Goal: Information Seeking & Learning: Learn about a topic

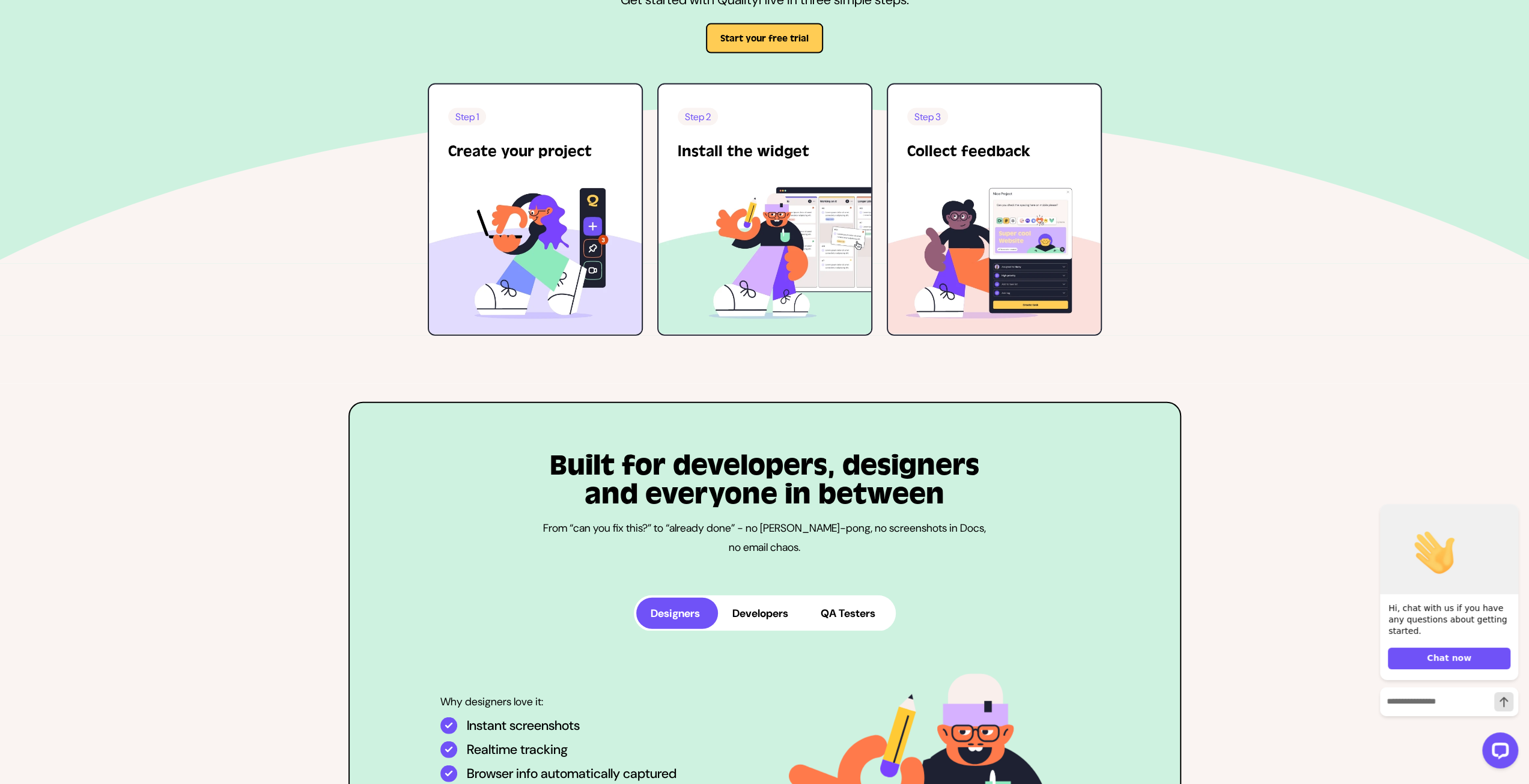
scroll to position [2942, 0]
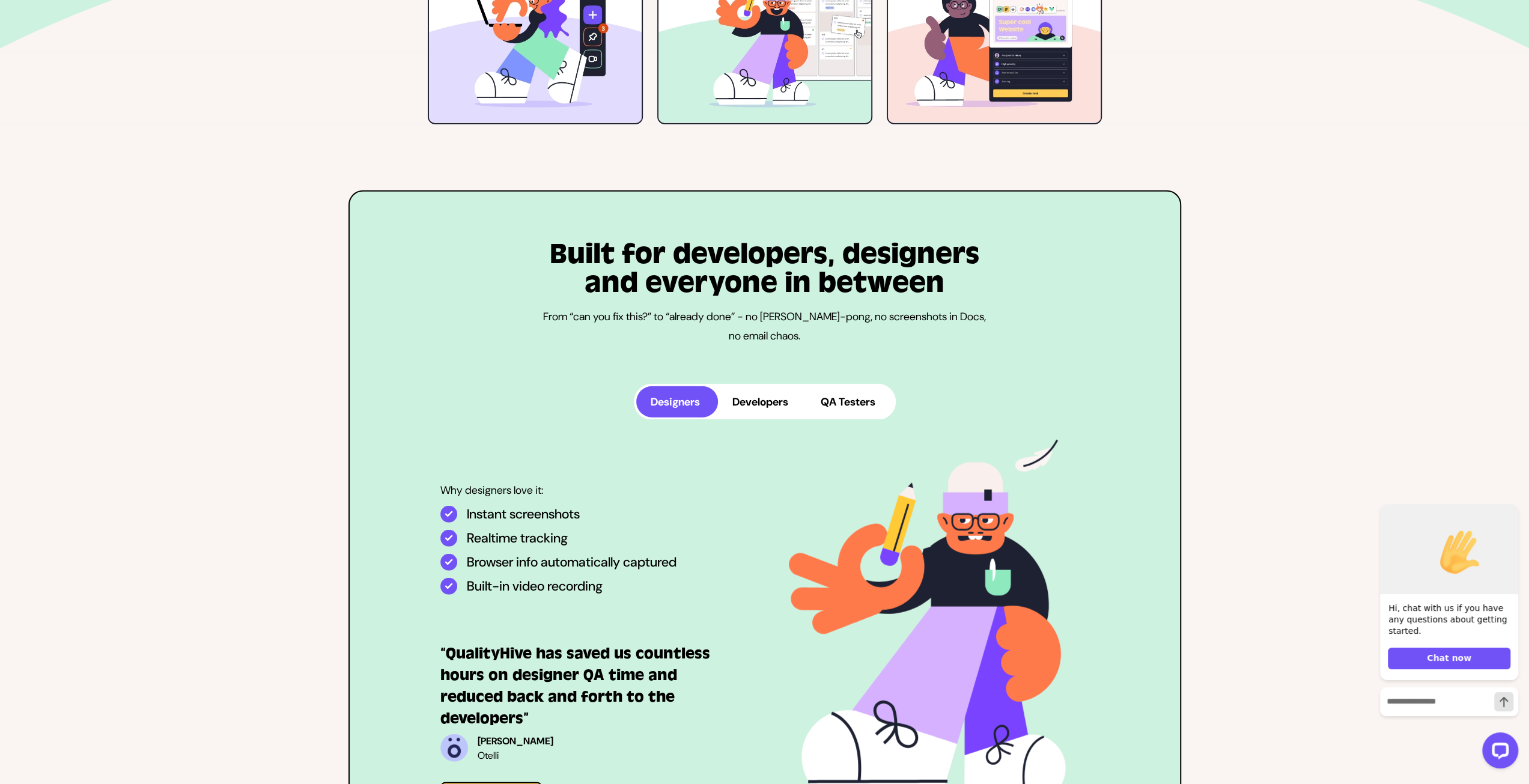
click at [759, 407] on button "Developers" at bounding box center [762, 402] width 89 height 31
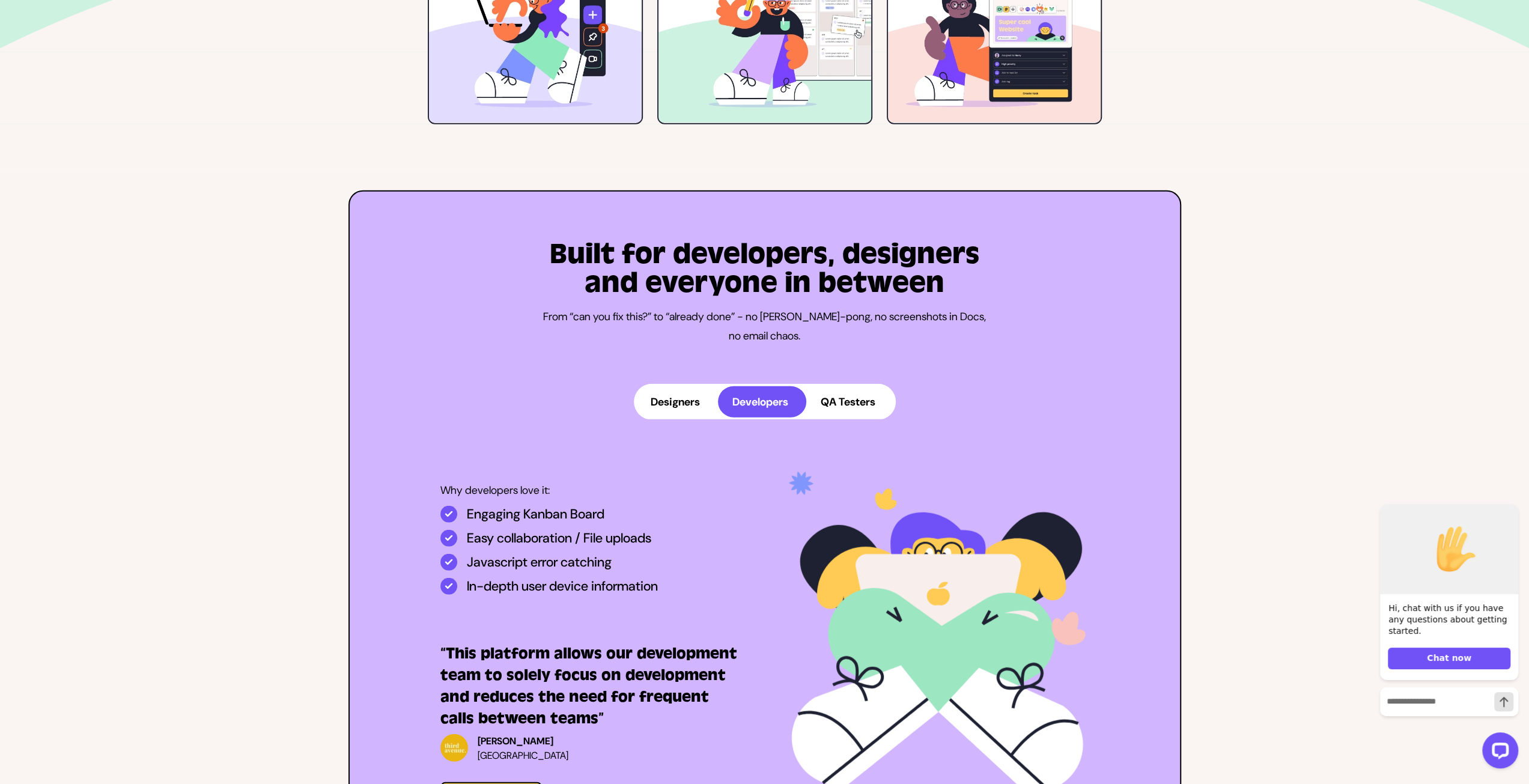
click at [856, 392] on button "QA Testers" at bounding box center [850, 402] width 87 height 31
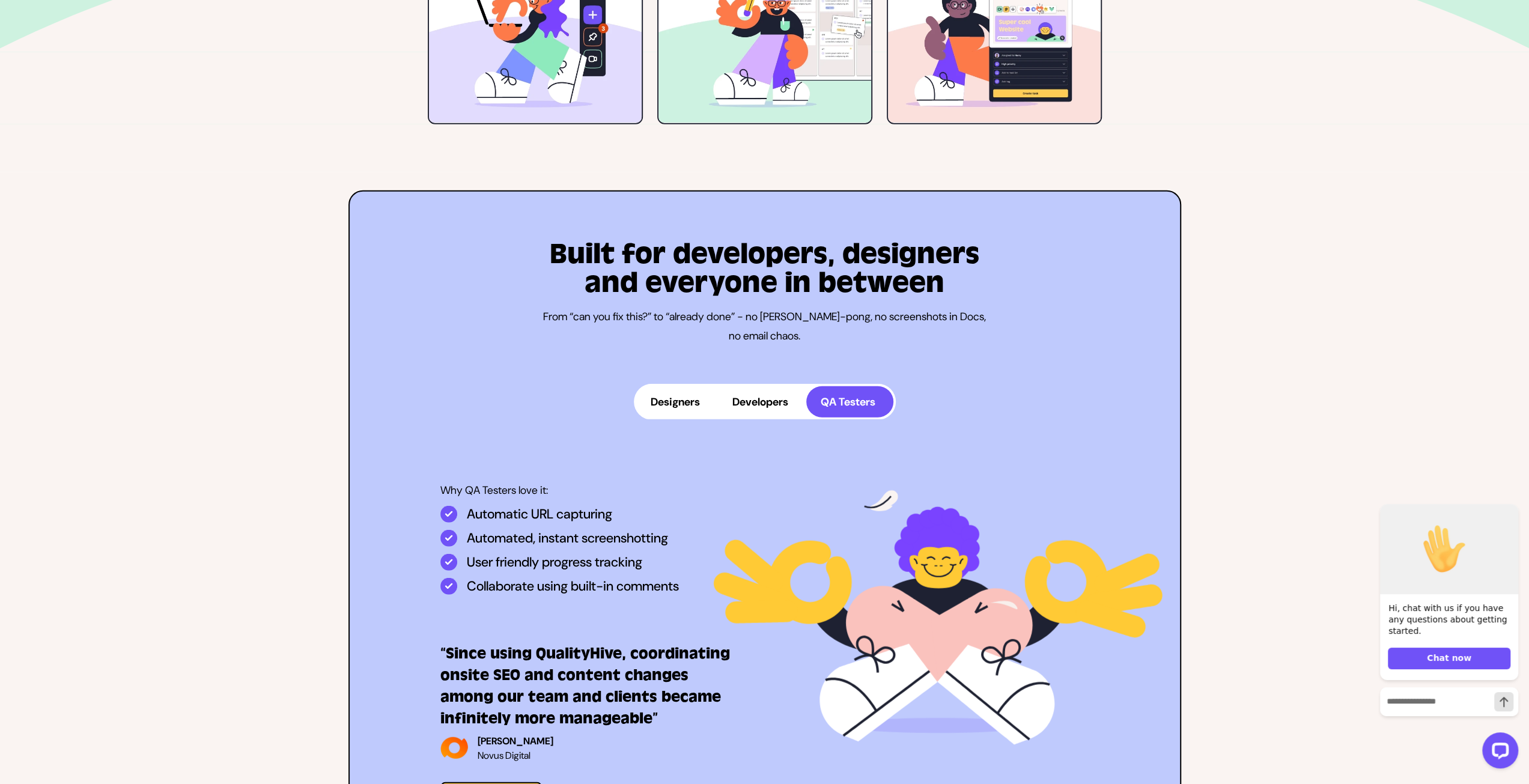
click at [762, 398] on button "Developers" at bounding box center [762, 402] width 89 height 31
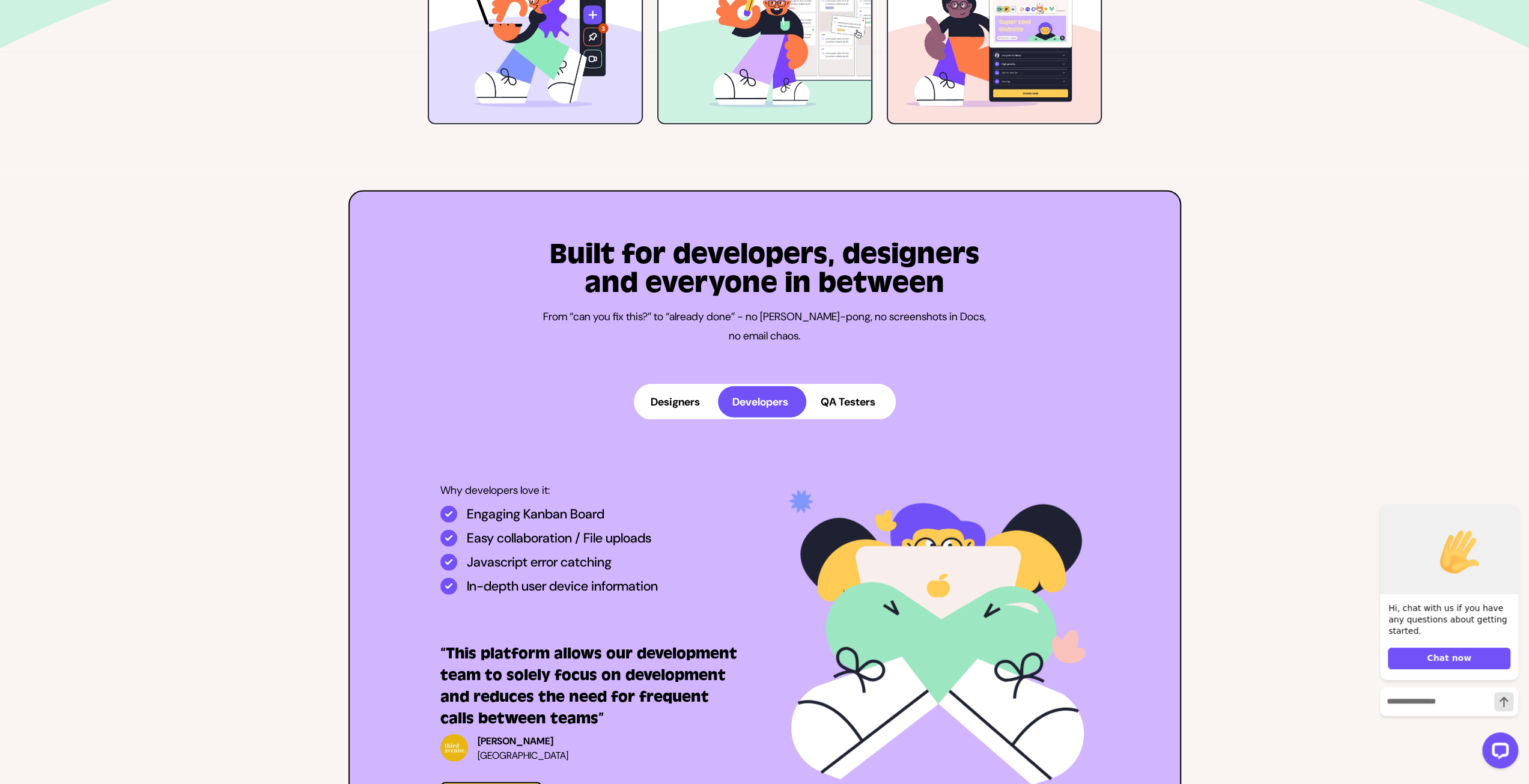
click at [687, 407] on button "Designers" at bounding box center [677, 402] width 81 height 31
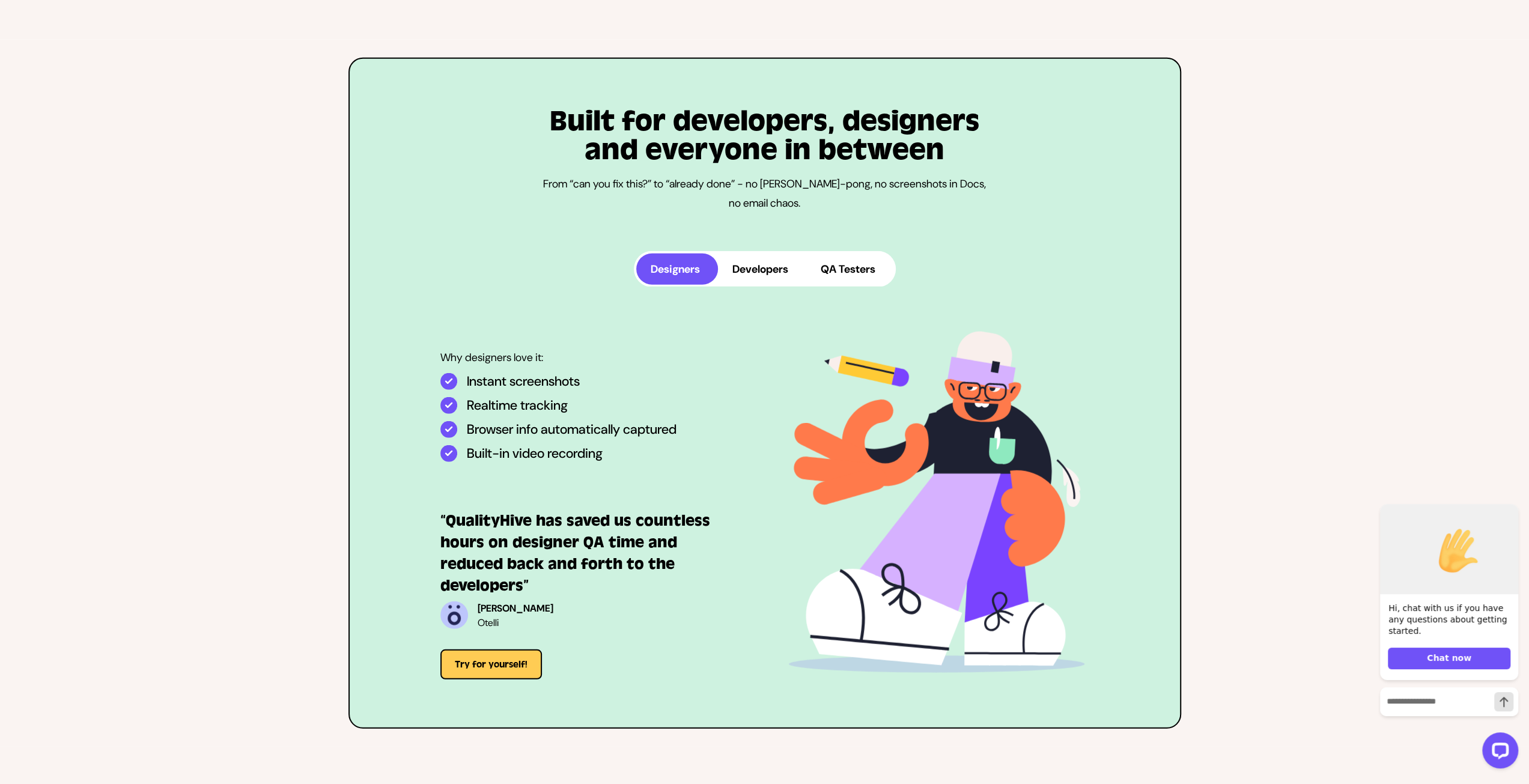
scroll to position [3063, 0]
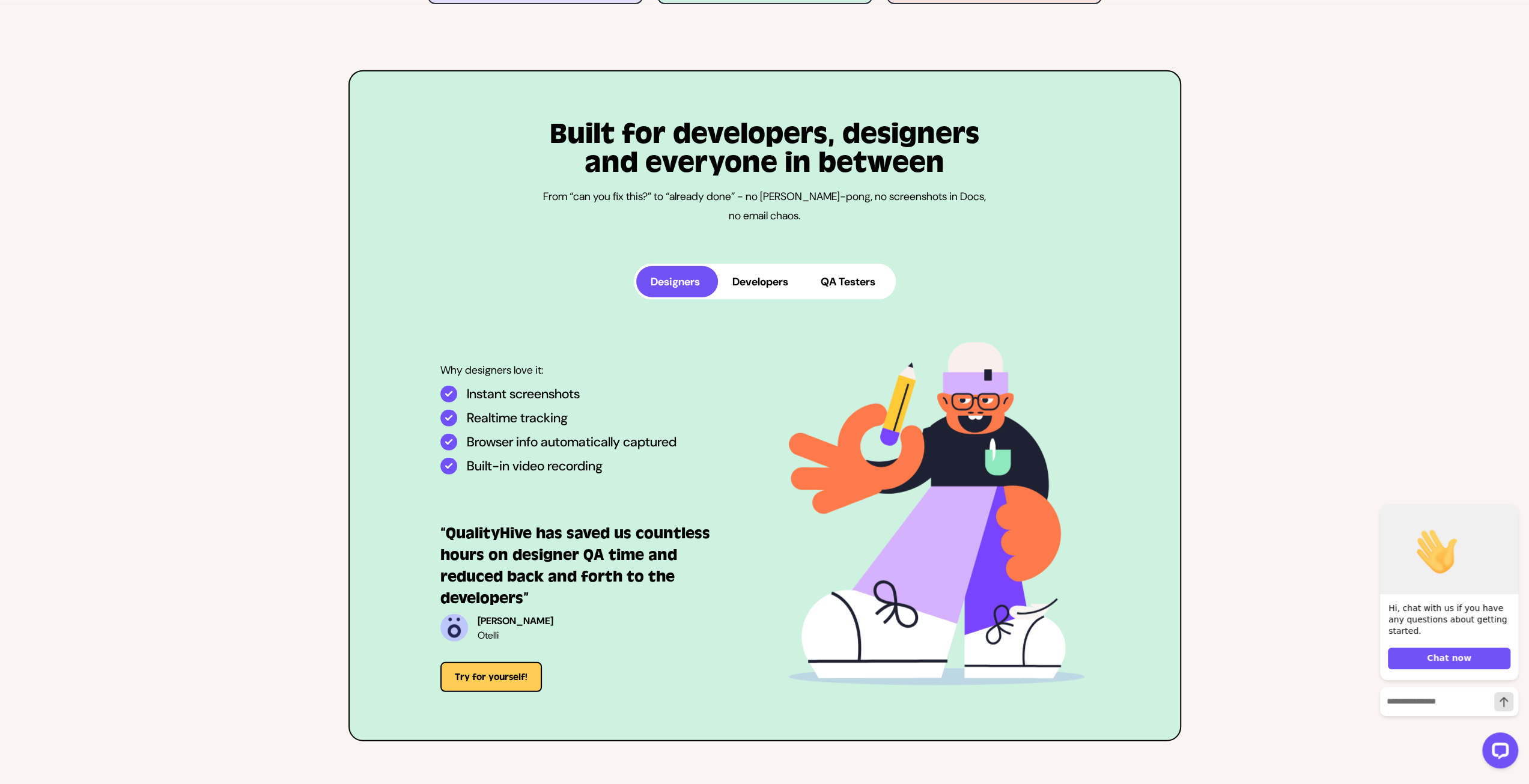
click at [751, 285] on button "Developers" at bounding box center [762, 281] width 89 height 31
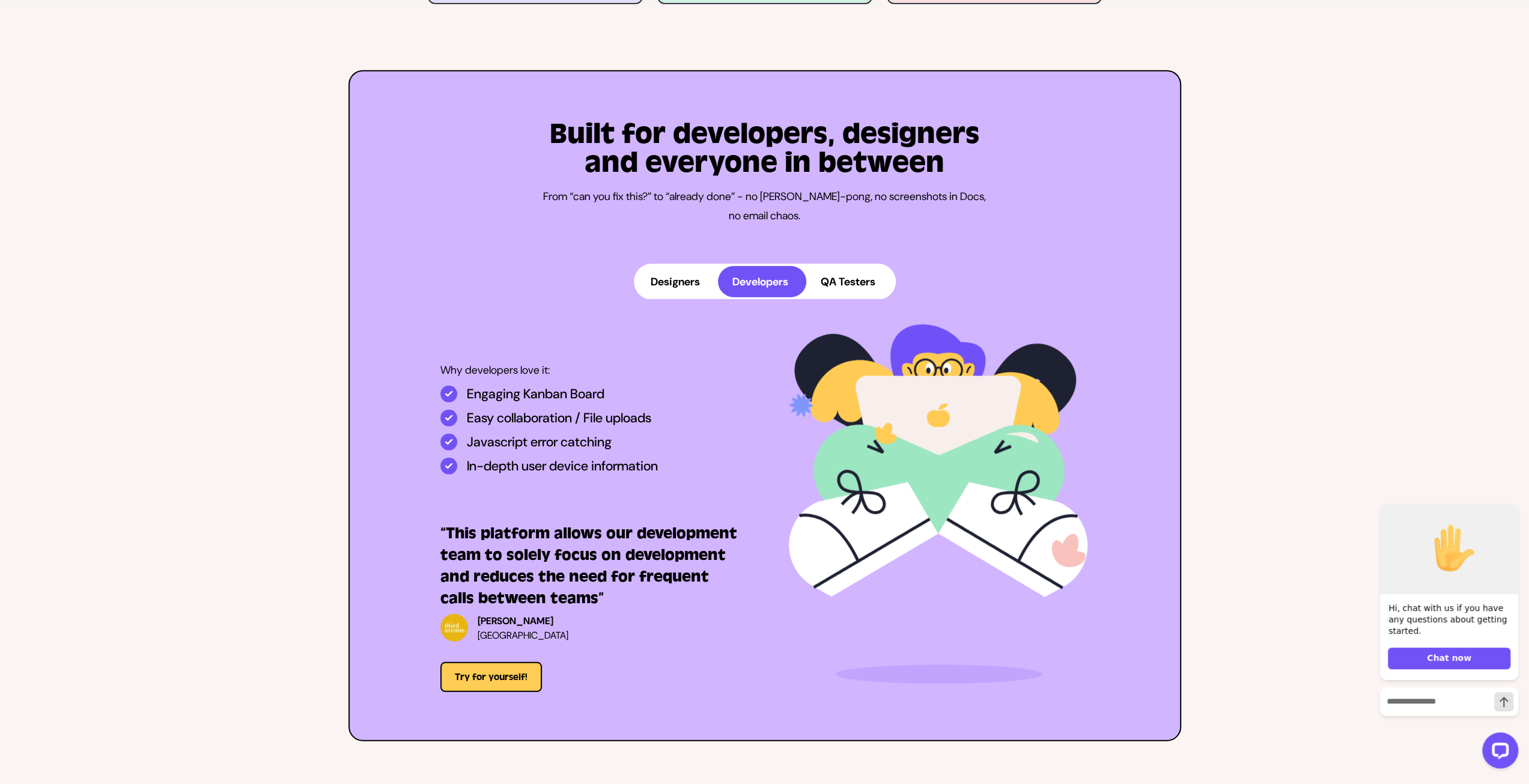
click at [823, 285] on button "QA Testers" at bounding box center [850, 281] width 87 height 31
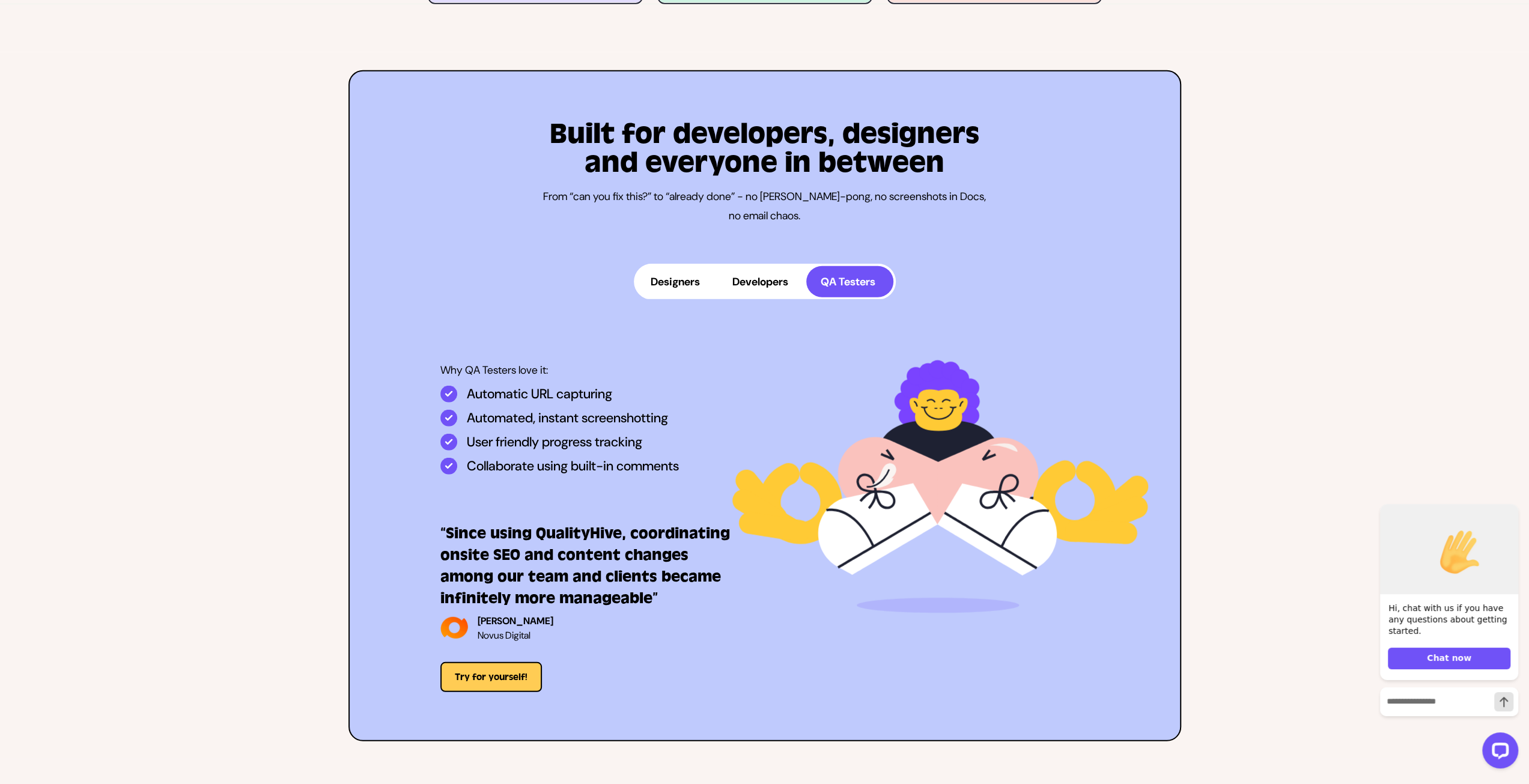
click at [771, 285] on button "Developers" at bounding box center [762, 281] width 89 height 31
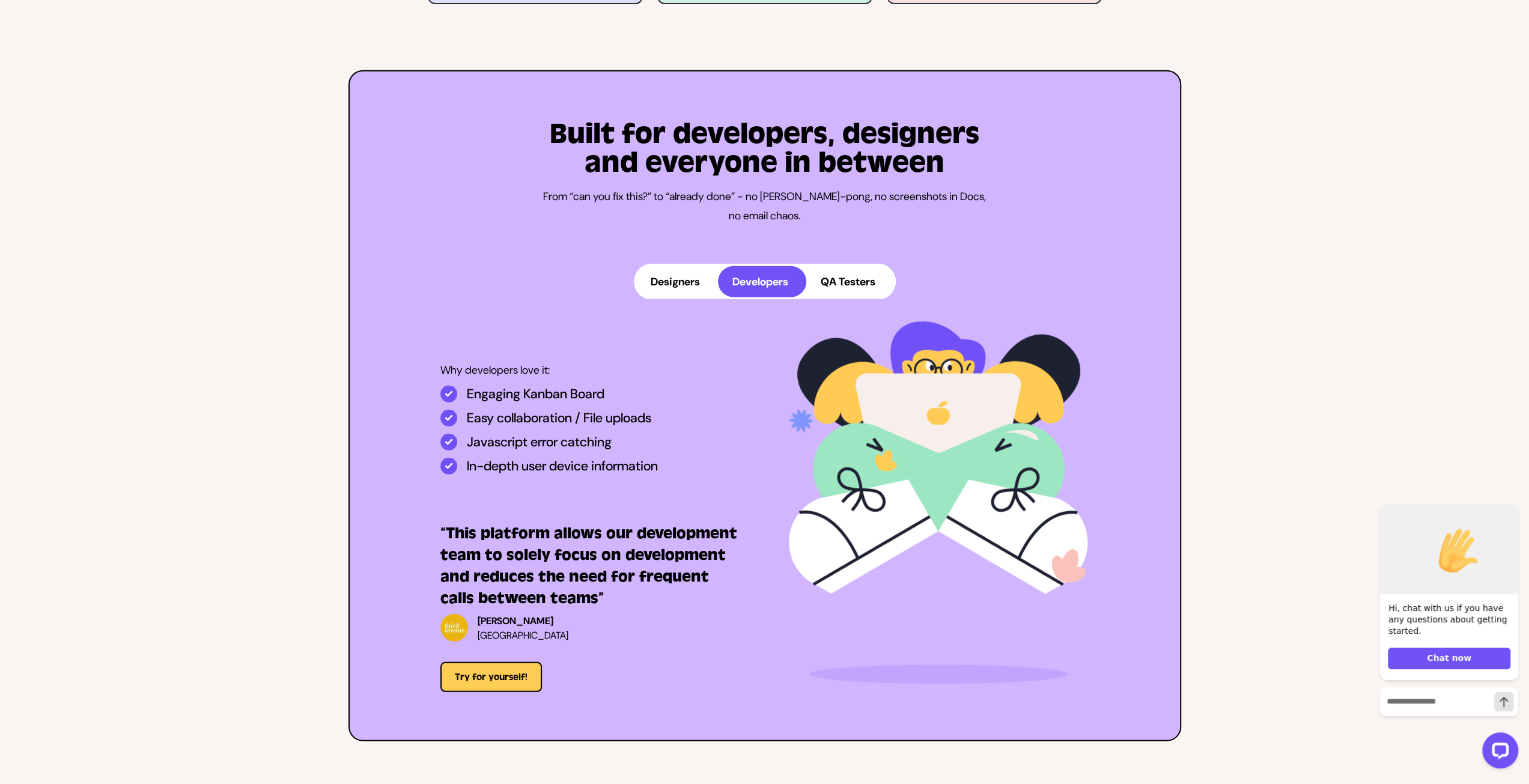
click at [849, 279] on button "QA Testers" at bounding box center [850, 281] width 87 height 31
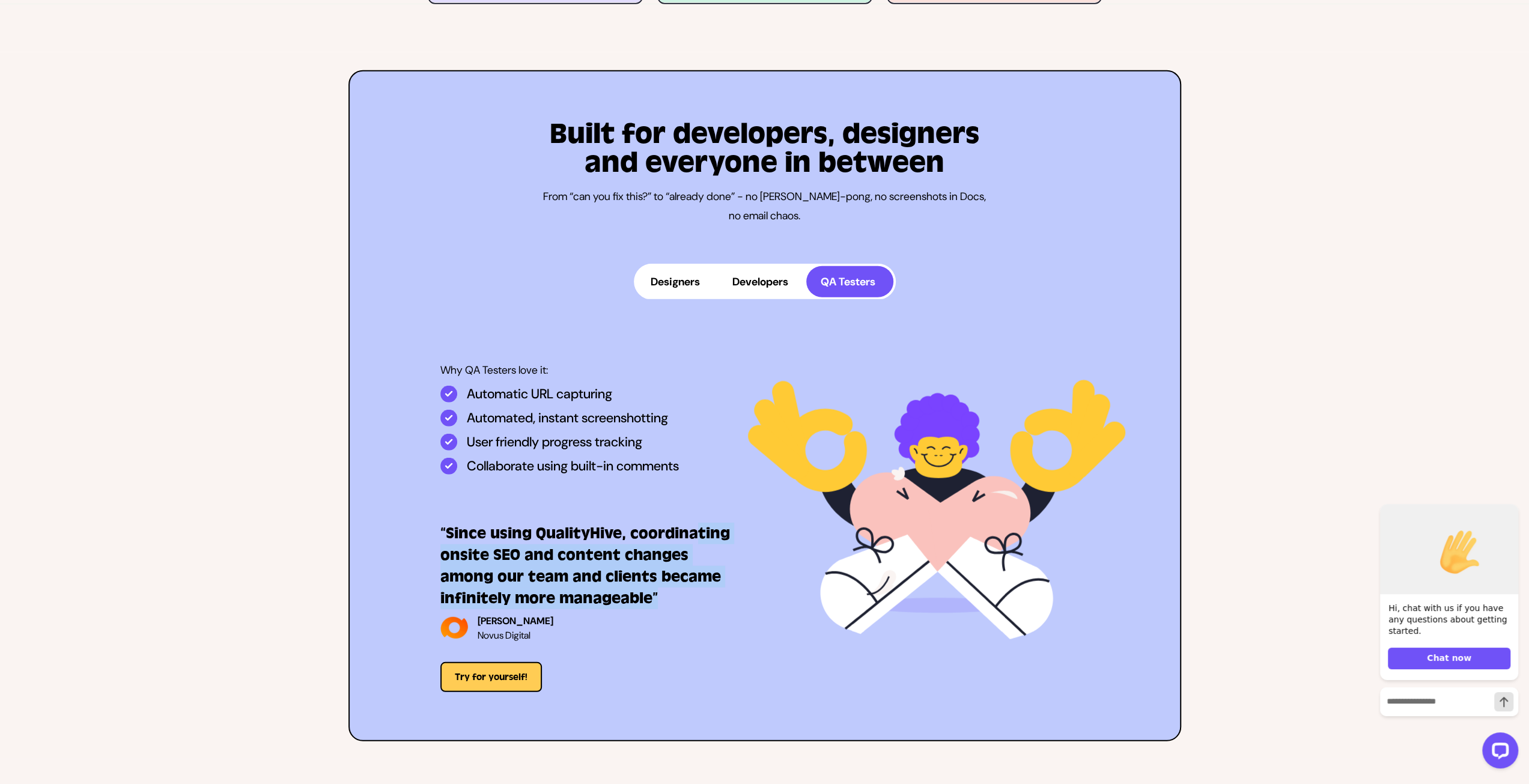
drag, startPoint x: 692, startPoint y: 594, endPoint x: 698, endPoint y: 492, distance: 102.2
click at [698, 492] on div "Why QA Testers love it: Automatic URL capturing Automated, instant screenshotti…" at bounding box center [602, 527] width 325 height 330
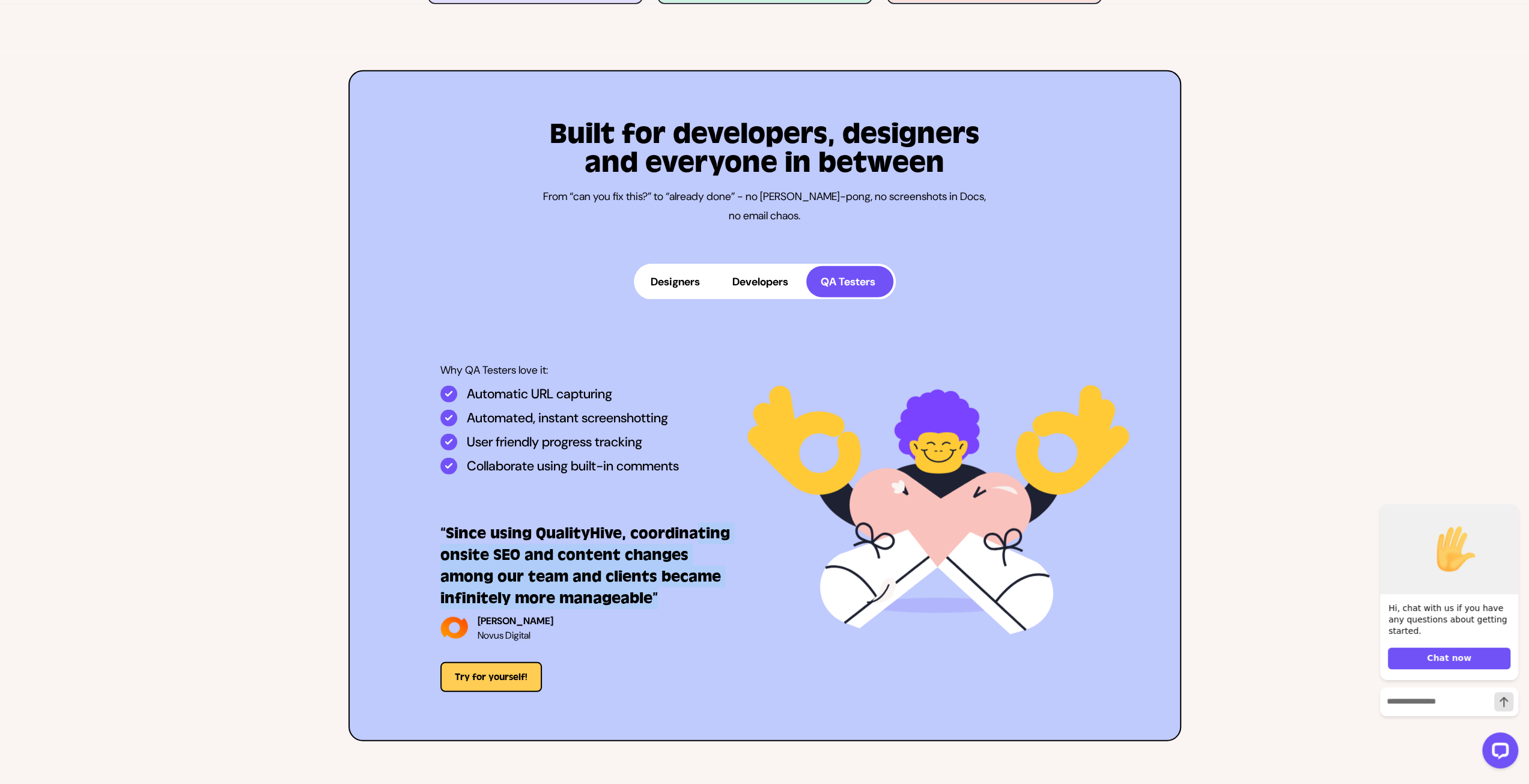
click at [714, 559] on h3 "“Since using QualityHive, coordinating onsite SEO and content changes among our…" at bounding box center [589, 565] width 298 height 86
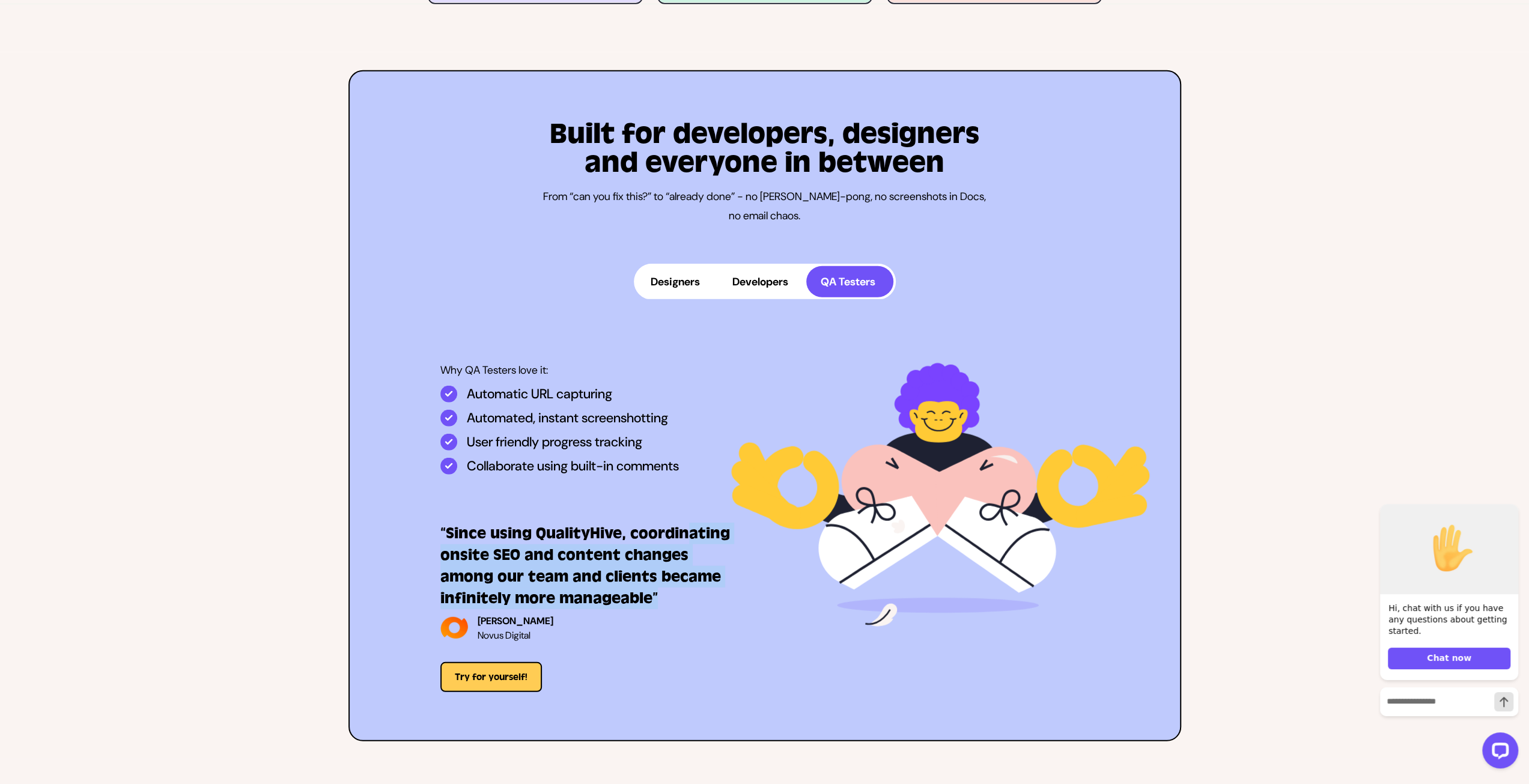
drag, startPoint x: 687, startPoint y: 477, endPoint x: 726, endPoint y: 589, distance: 118.6
click at [727, 588] on div "Why QA Testers love it: Automatic URL capturing Automated, instant screenshotti…" at bounding box center [602, 527] width 325 height 330
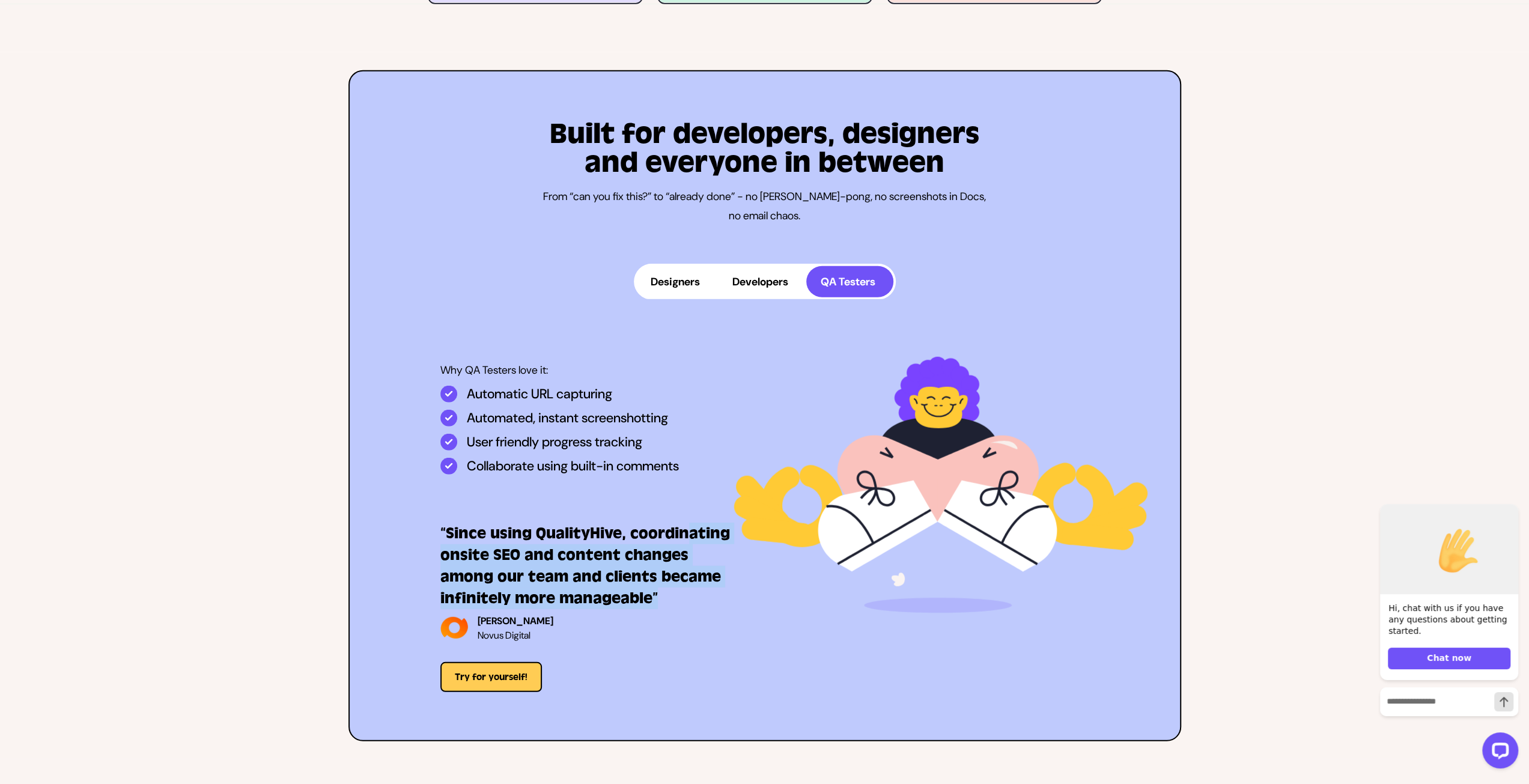
click at [698, 590] on h3 "“Since using QualityHive, coordinating onsite SEO and content changes among our…" at bounding box center [589, 565] width 298 height 86
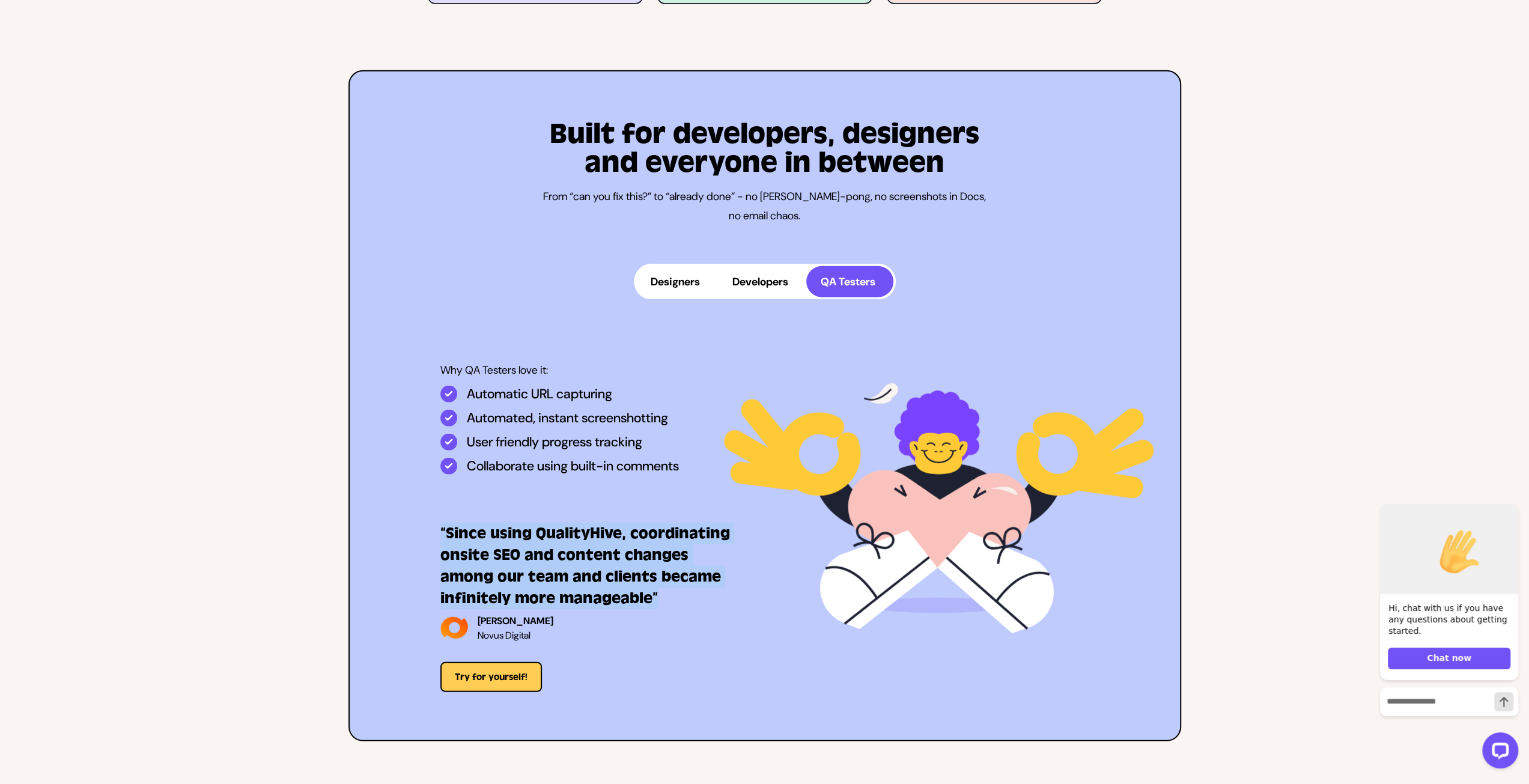
drag, startPoint x: 691, startPoint y: 588, endPoint x: 413, endPoint y: 483, distance: 297.2
click at [413, 483] on div "Why QA Testers love it: Automatic URL capturing Automated, instant screenshotti…" at bounding box center [765, 527] width 811 height 330
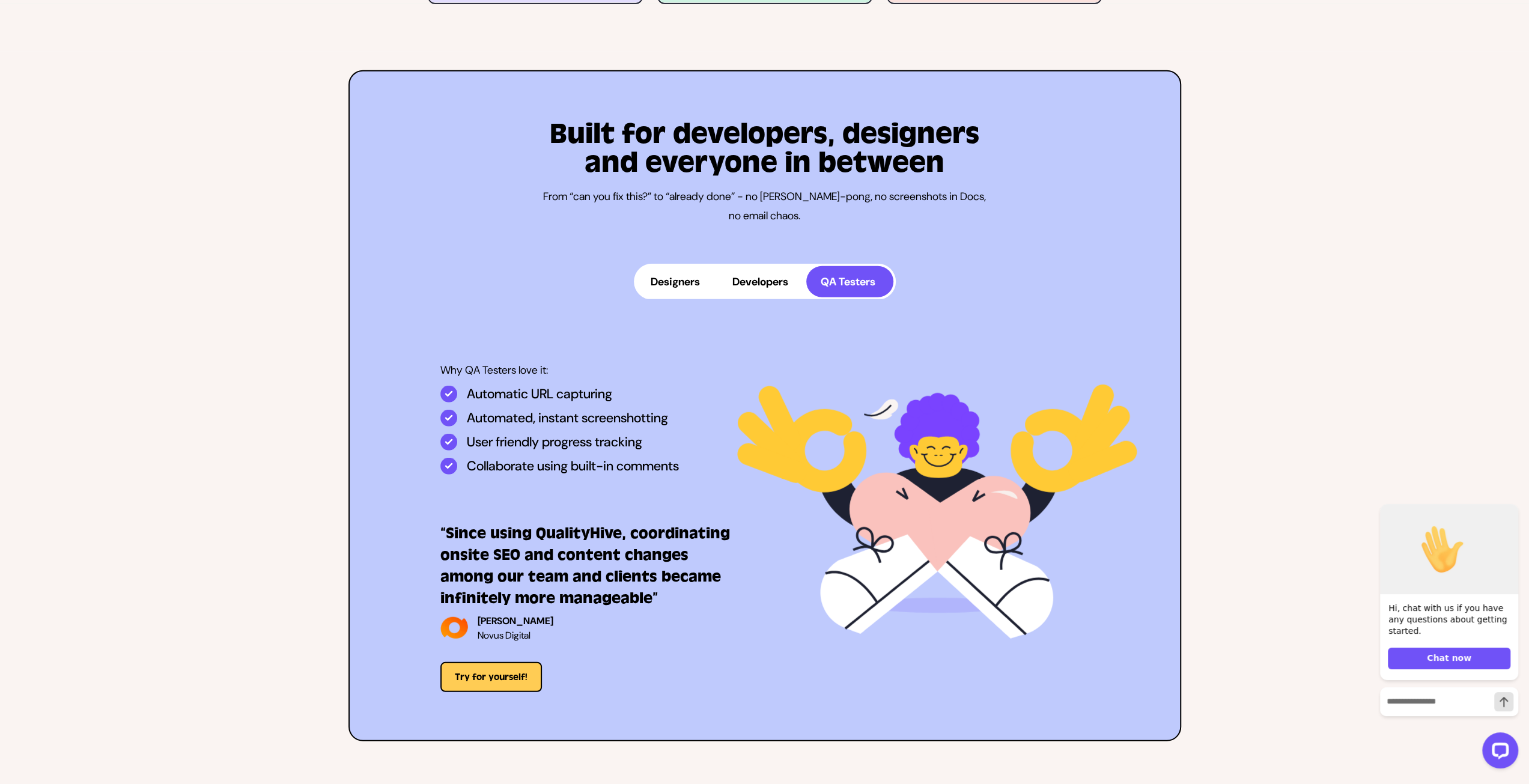
click at [597, 473] on p "Collaborate using built-in comments" at bounding box center [573, 466] width 212 height 17
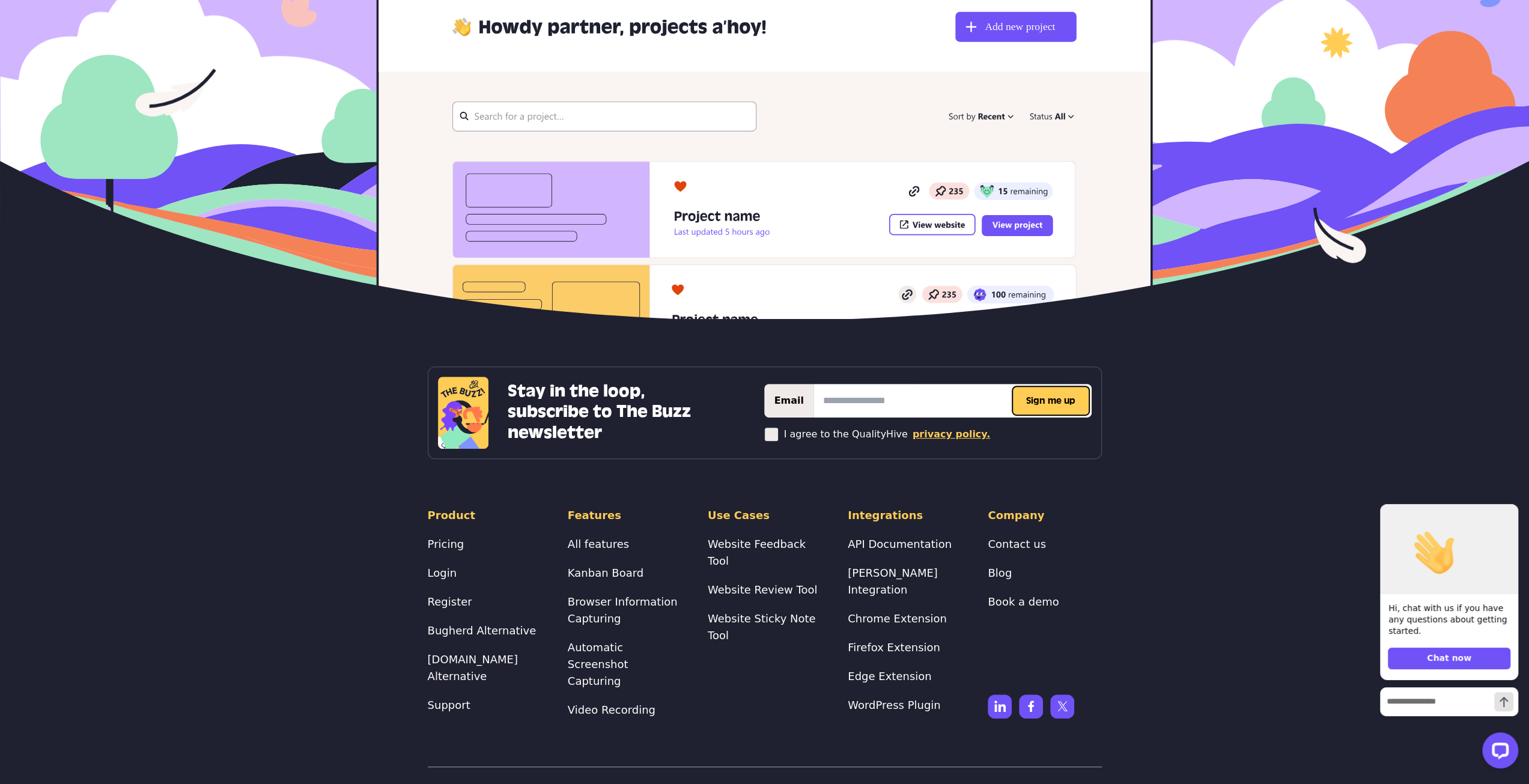
scroll to position [4863, 0]
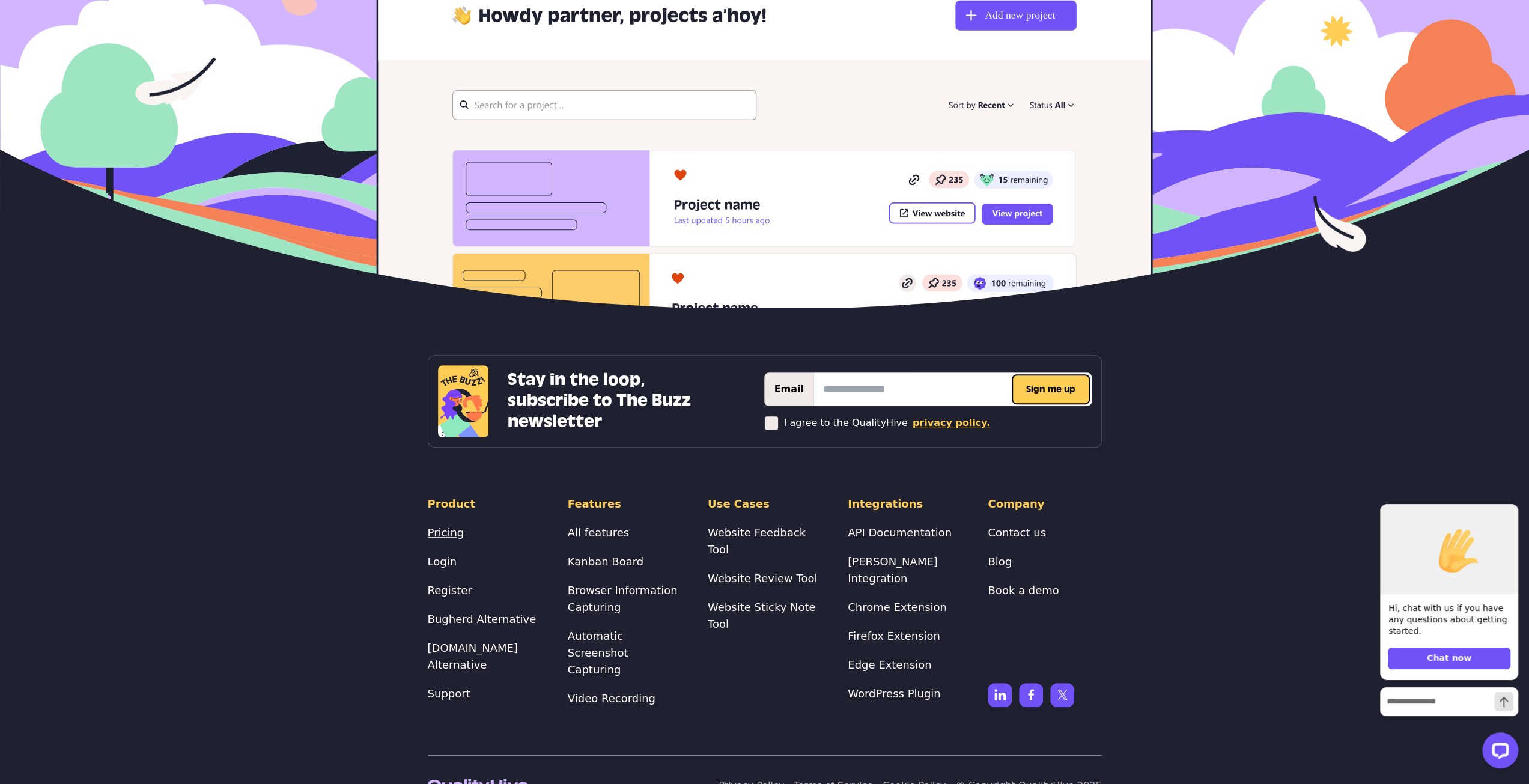
click at [449, 526] on link "Pricing" at bounding box center [446, 533] width 37 height 13
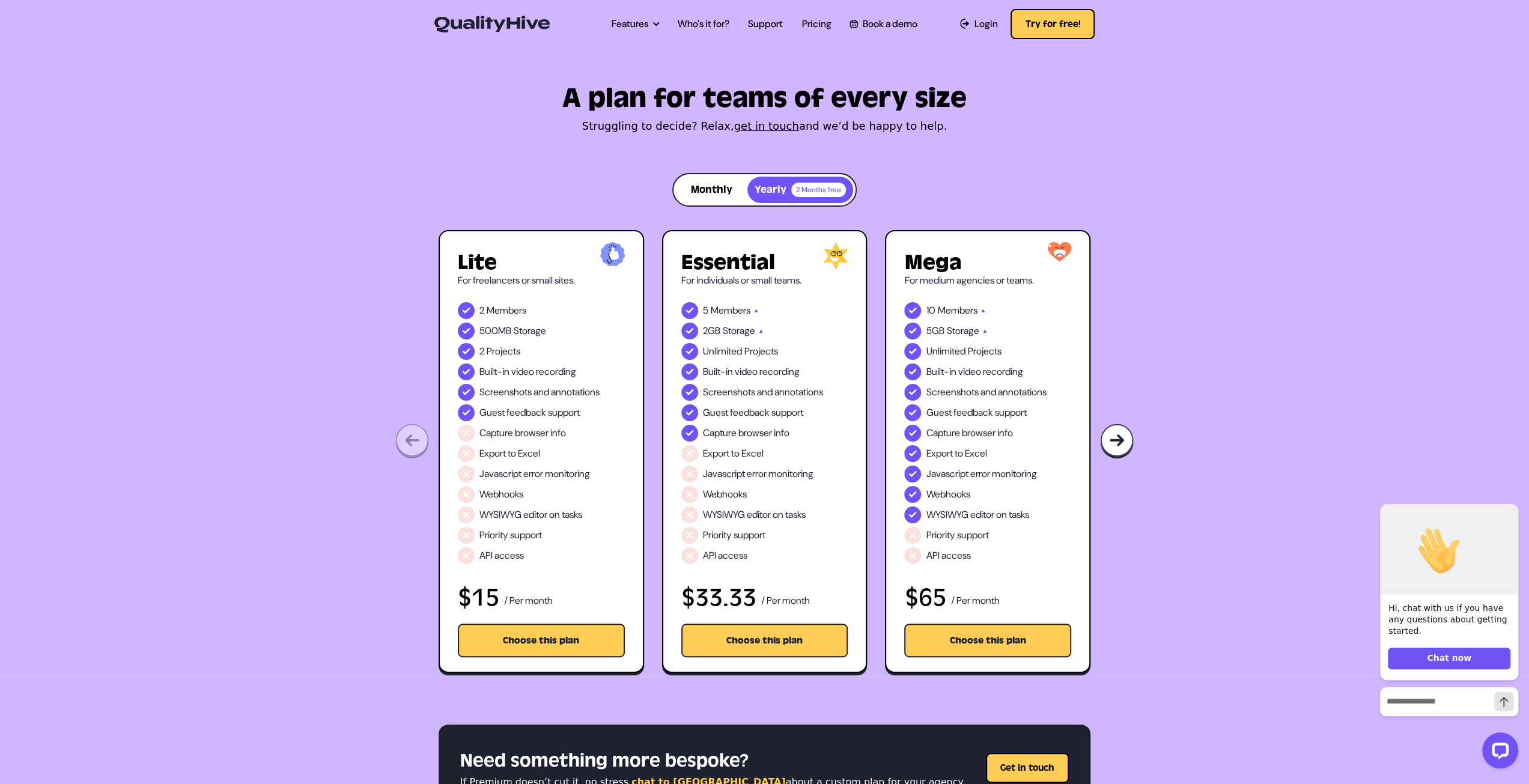
click at [815, 194] on span "2 Months free" at bounding box center [818, 189] width 55 height 15
click at [715, 198] on button "Monthly" at bounding box center [712, 189] width 72 height 26
drag, startPoint x: 797, startPoint y: 193, endPoint x: 780, endPoint y: 194, distance: 17.0
click at [795, 193] on span "2 Months free" at bounding box center [818, 189] width 55 height 15
click at [692, 189] on button "Monthly" at bounding box center [712, 189] width 72 height 26
